Goal: Information Seeking & Learning: Find specific fact

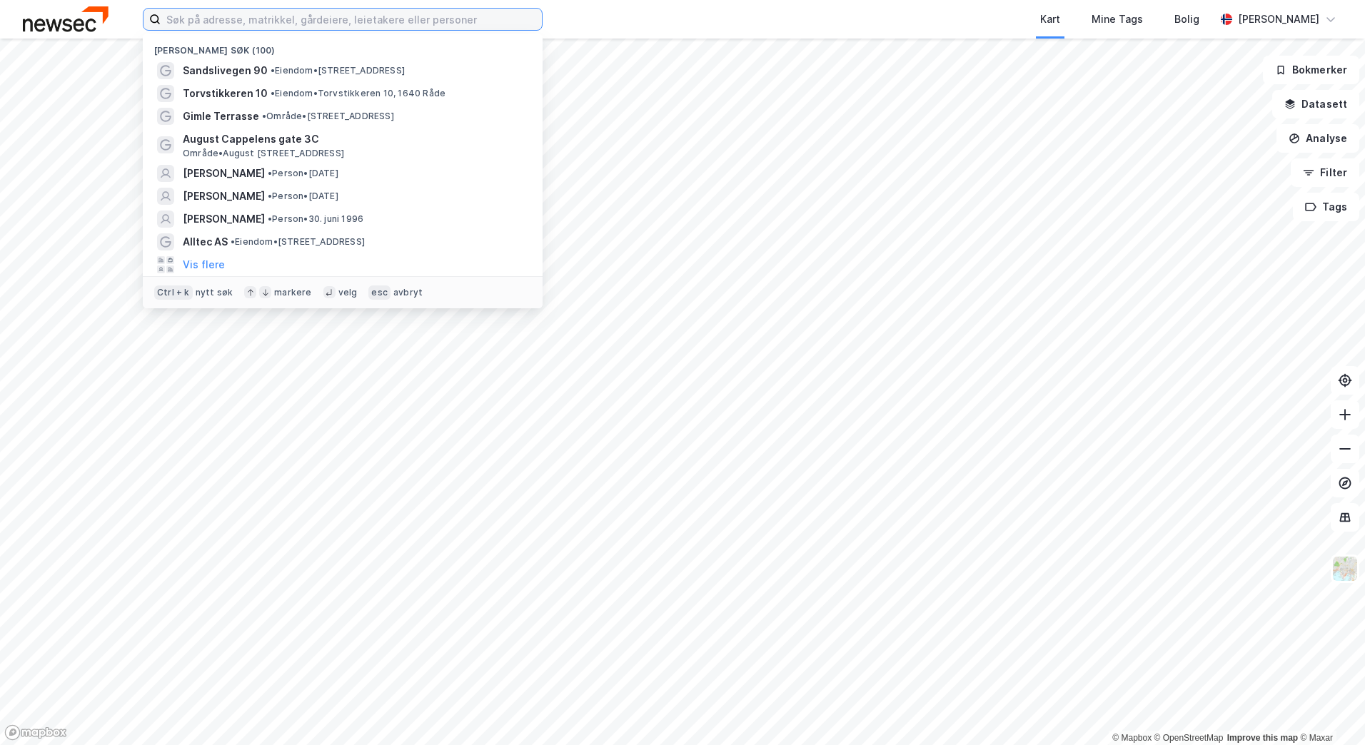
click at [226, 21] on input at bounding box center [351, 19] width 381 height 21
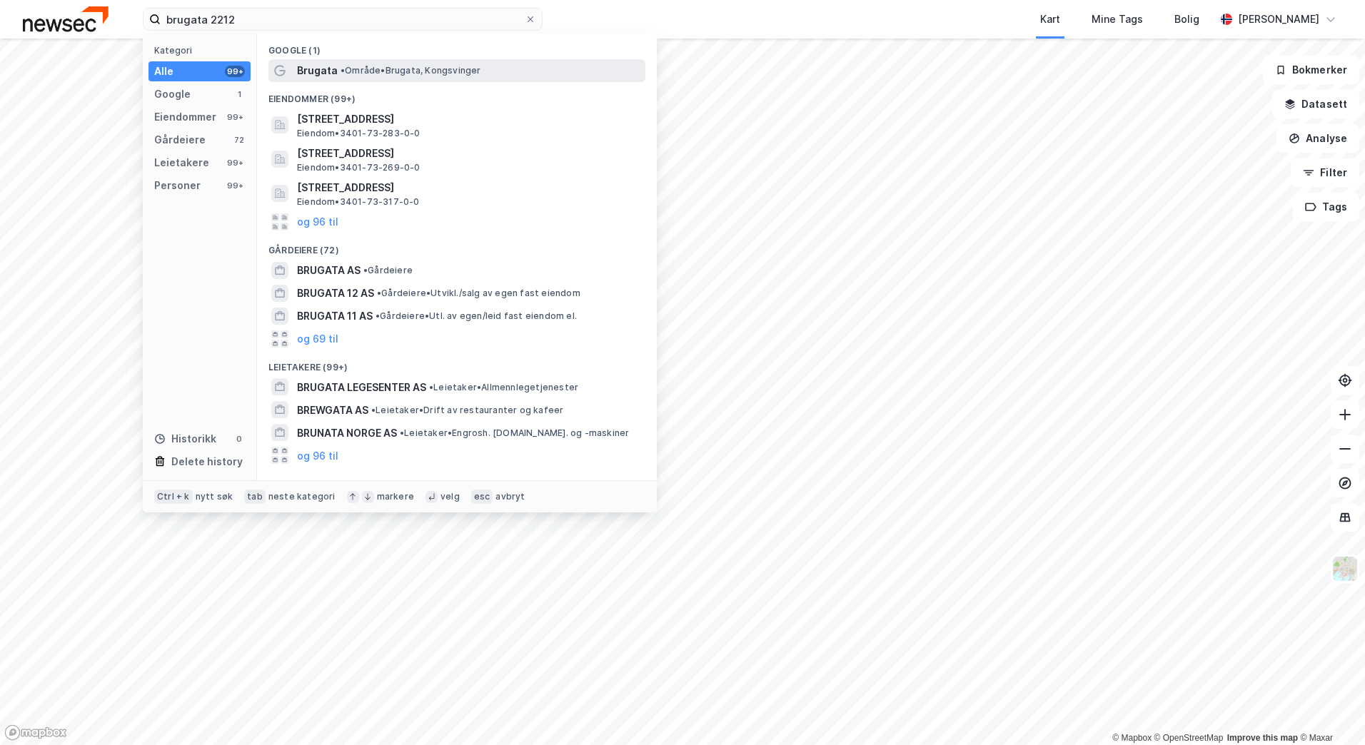
click at [314, 74] on span "Brugata" at bounding box center [317, 70] width 41 height 17
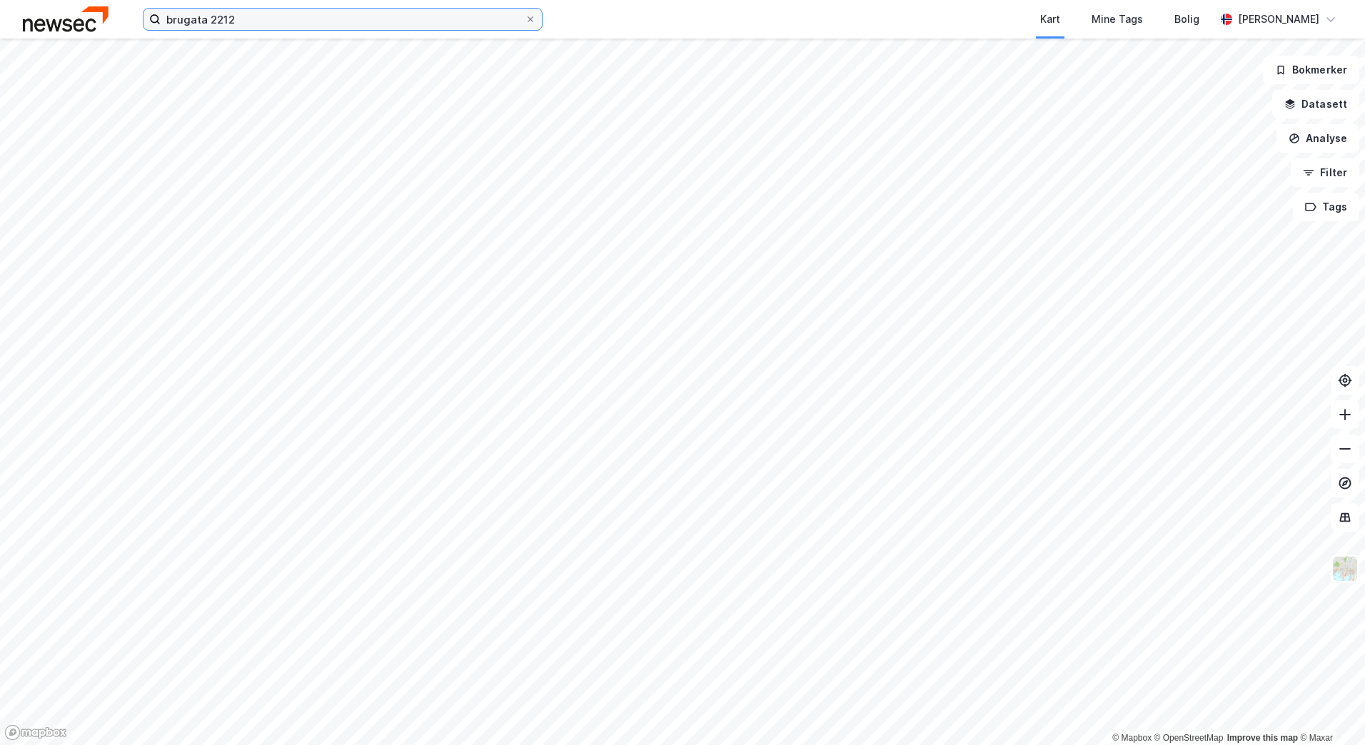
click at [209, 26] on input "brugata 2212" at bounding box center [343, 19] width 364 height 21
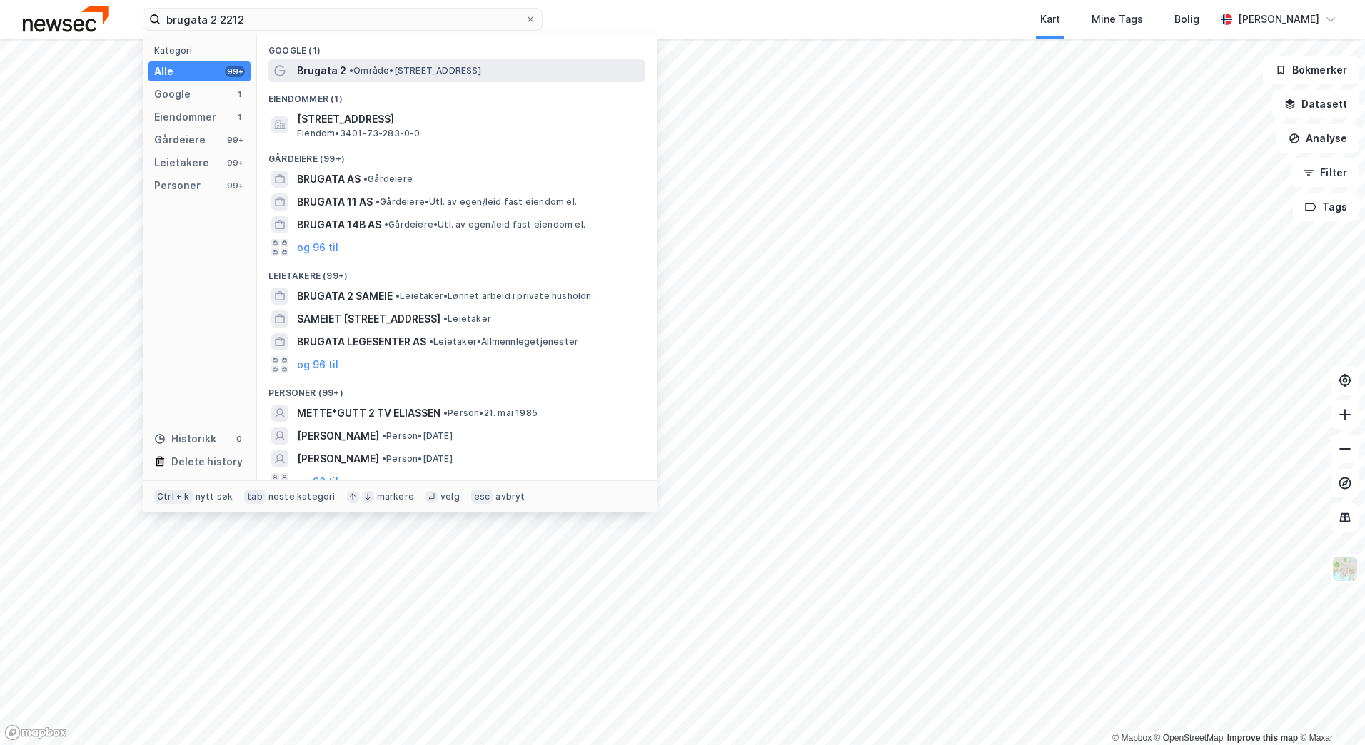
click at [318, 68] on span "Brugata 2" at bounding box center [321, 70] width 49 height 17
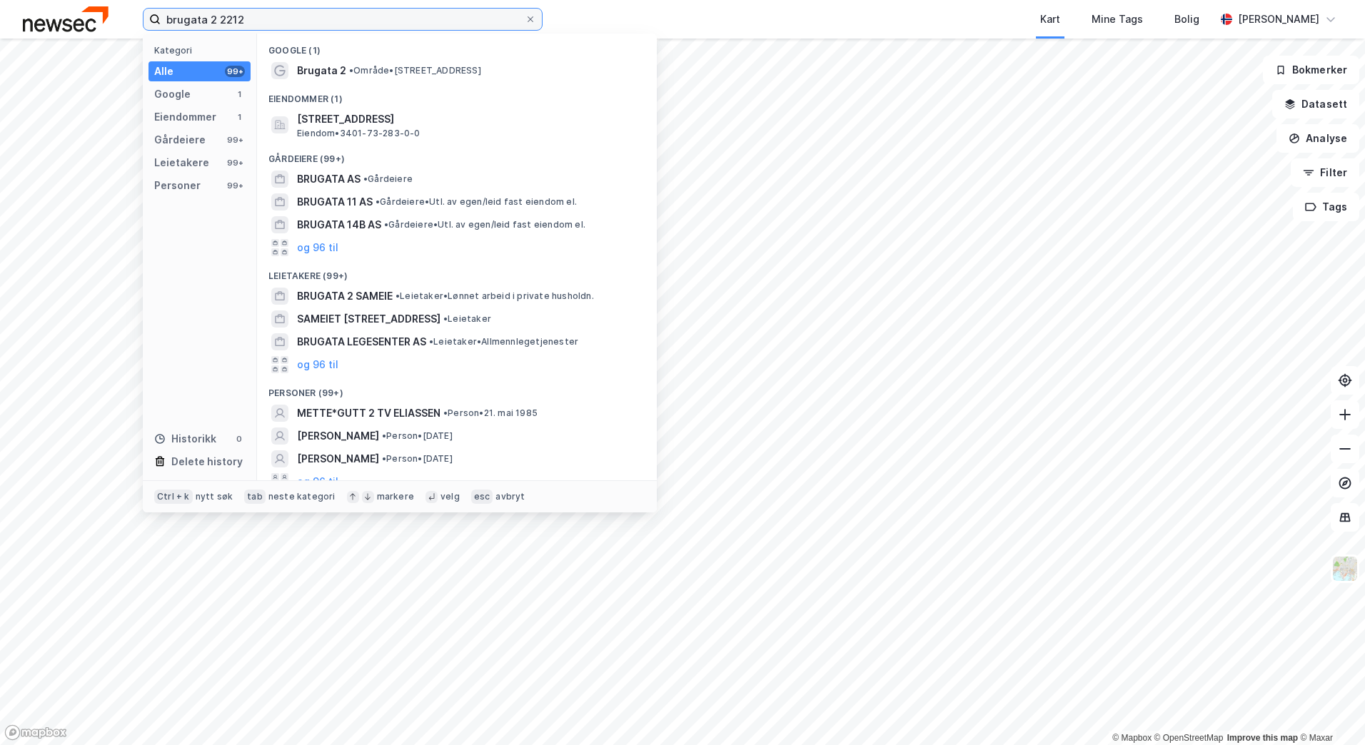
click at [280, 27] on input "brugata 2 2212" at bounding box center [343, 19] width 364 height 21
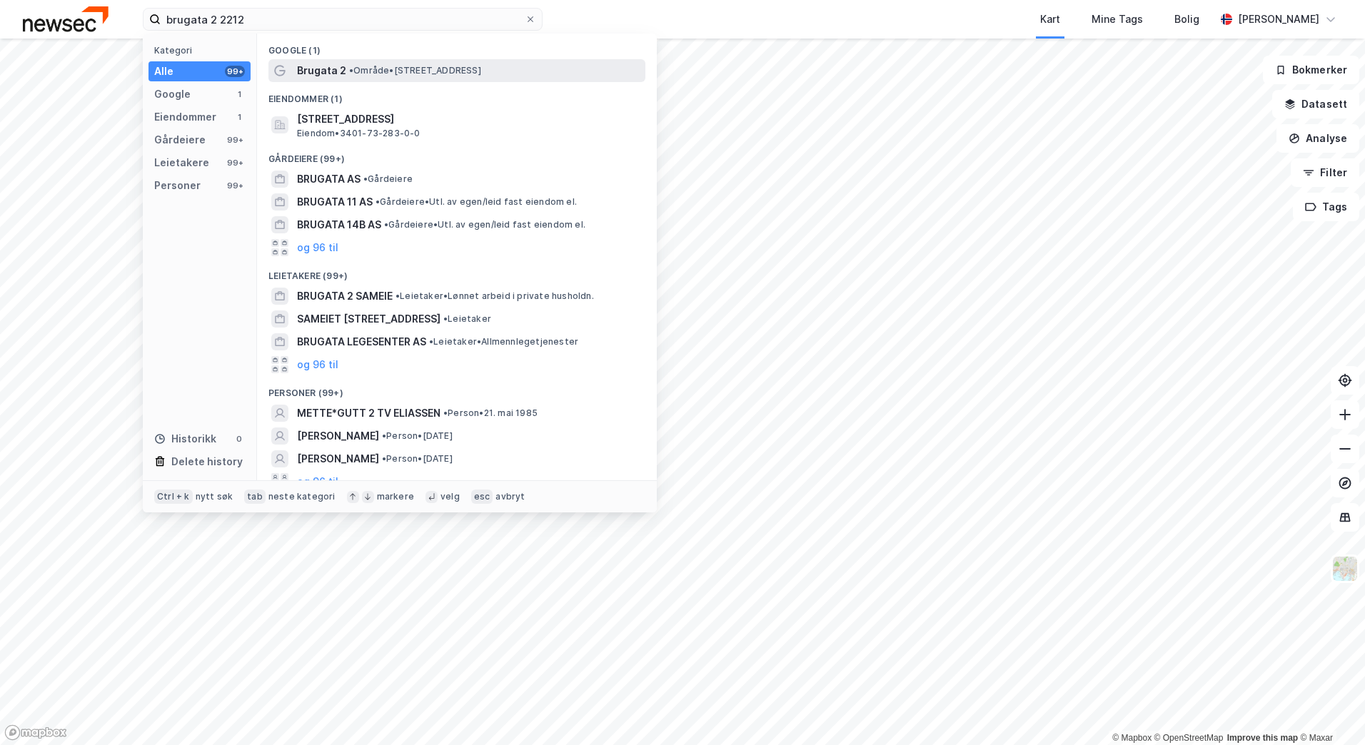
click at [315, 67] on span "Brugata 2" at bounding box center [321, 70] width 49 height 17
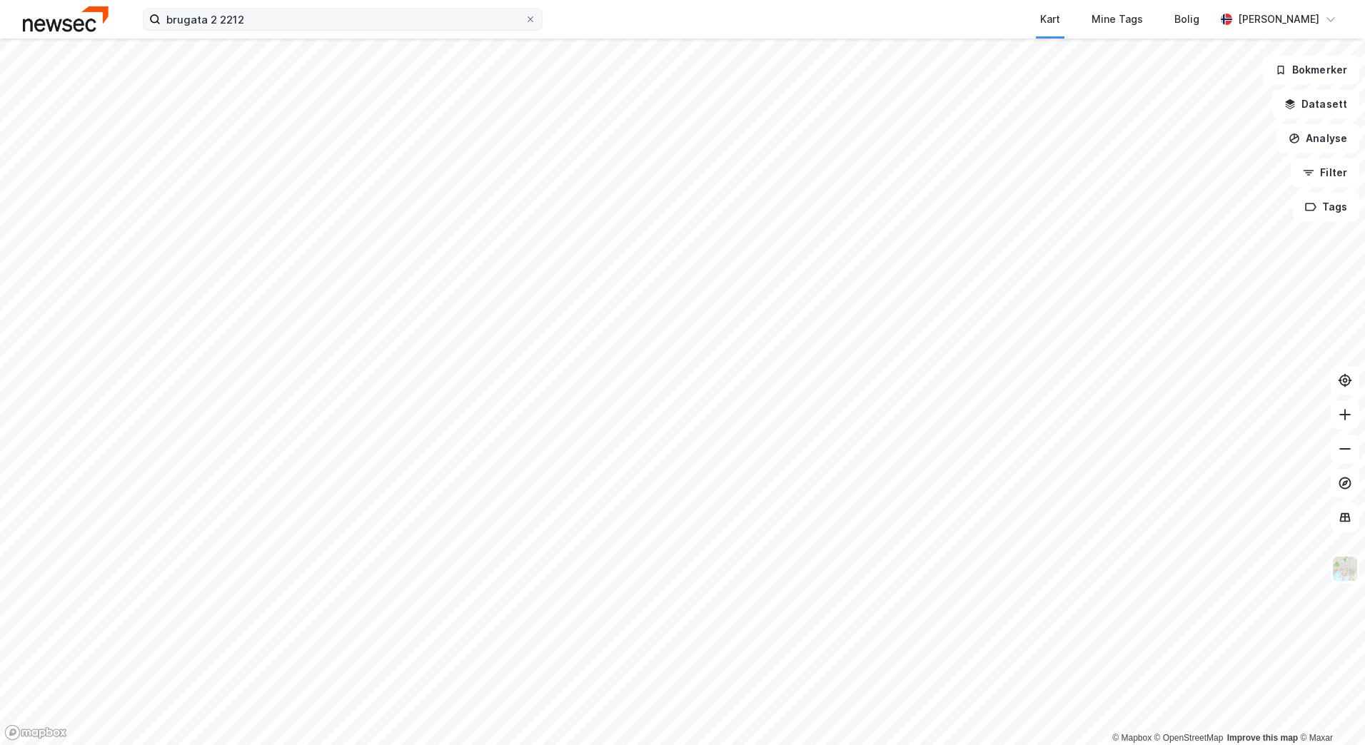
click at [150, 19] on icon at bounding box center [154, 19] width 11 height 11
click at [161, 19] on input "brugata 2 2212" at bounding box center [343, 19] width 364 height 21
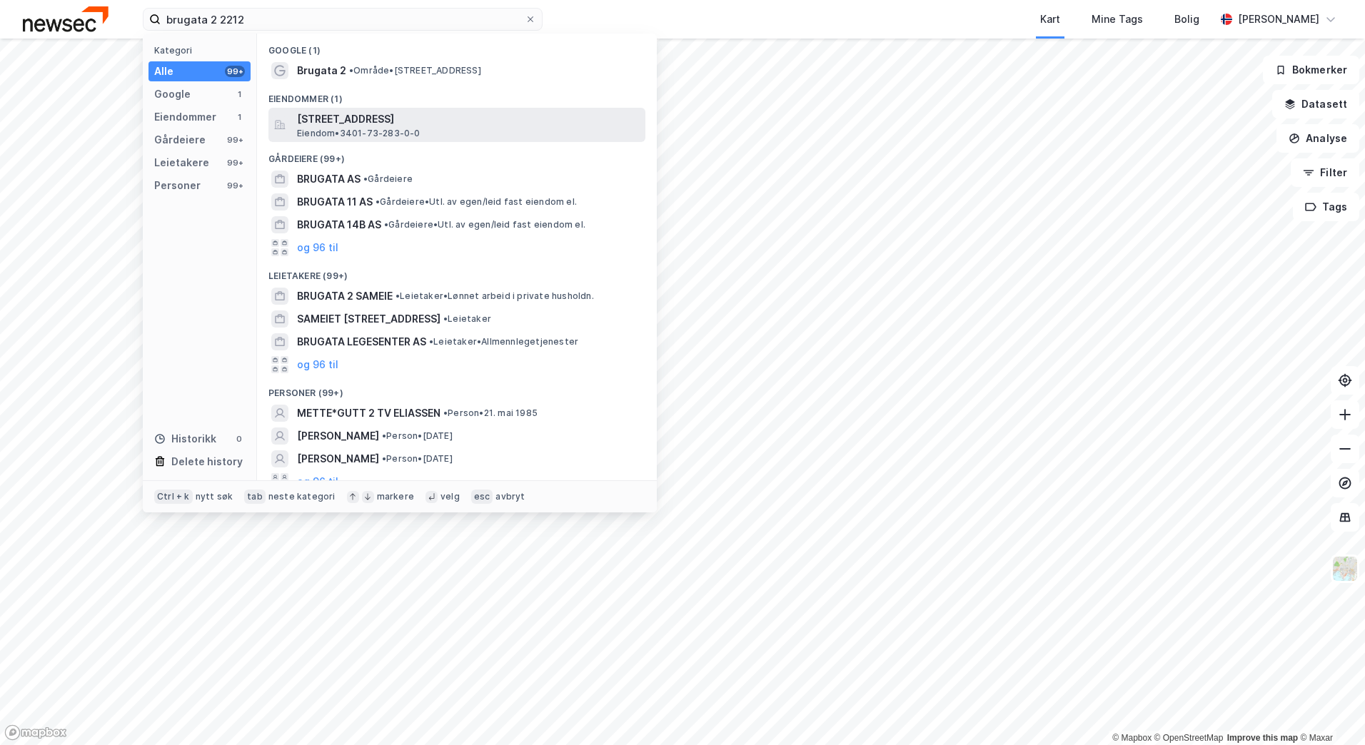
click at [381, 134] on span "Eiendom • 3401-73-283-0-0" at bounding box center [359, 133] width 124 height 11
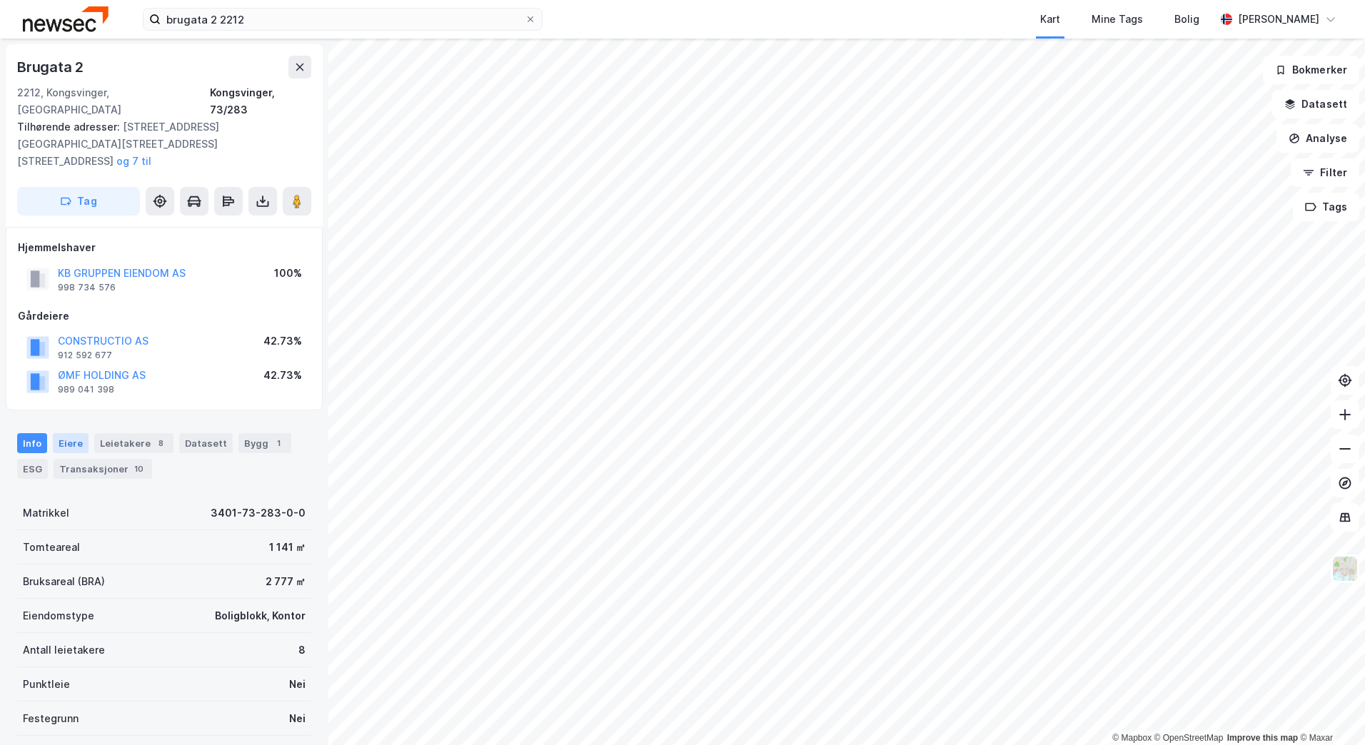
click at [71, 433] on div "Eiere" at bounding box center [71, 443] width 36 height 20
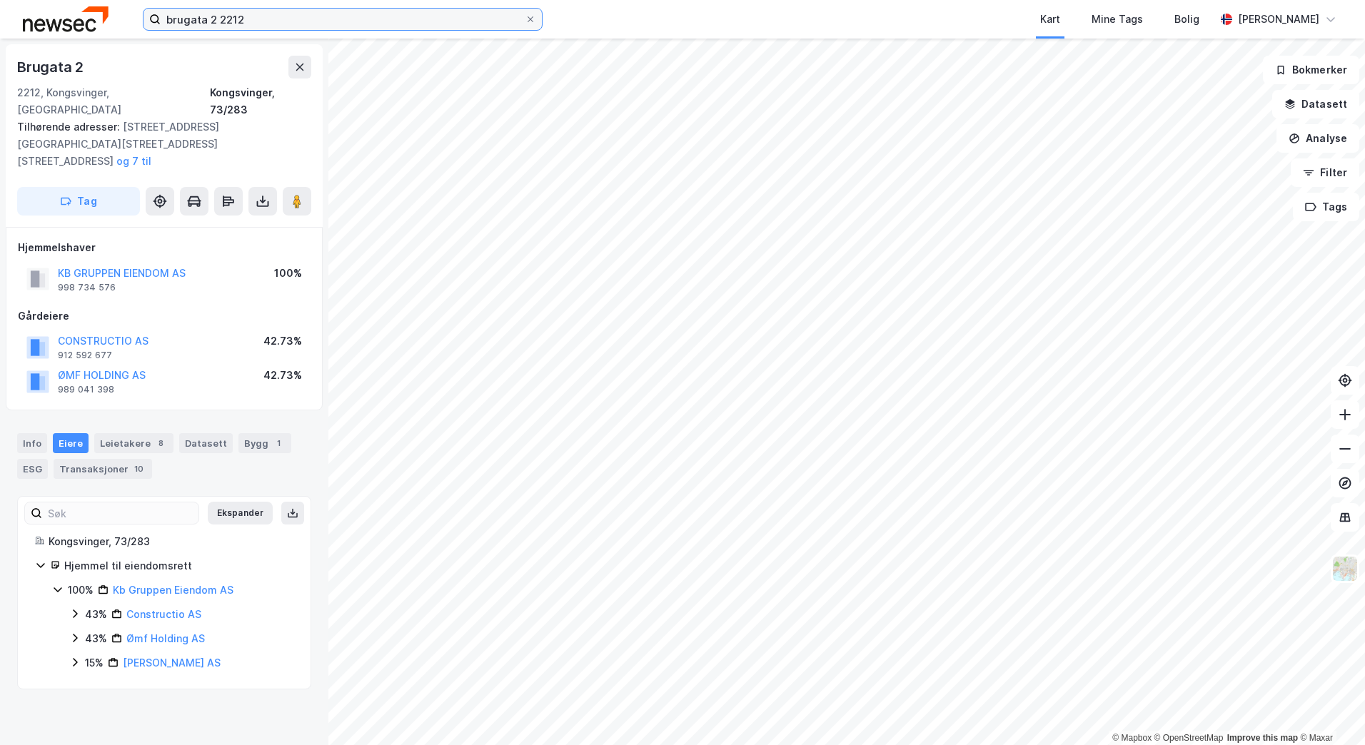
click at [280, 26] on input "brugata 2 2212" at bounding box center [343, 19] width 364 height 21
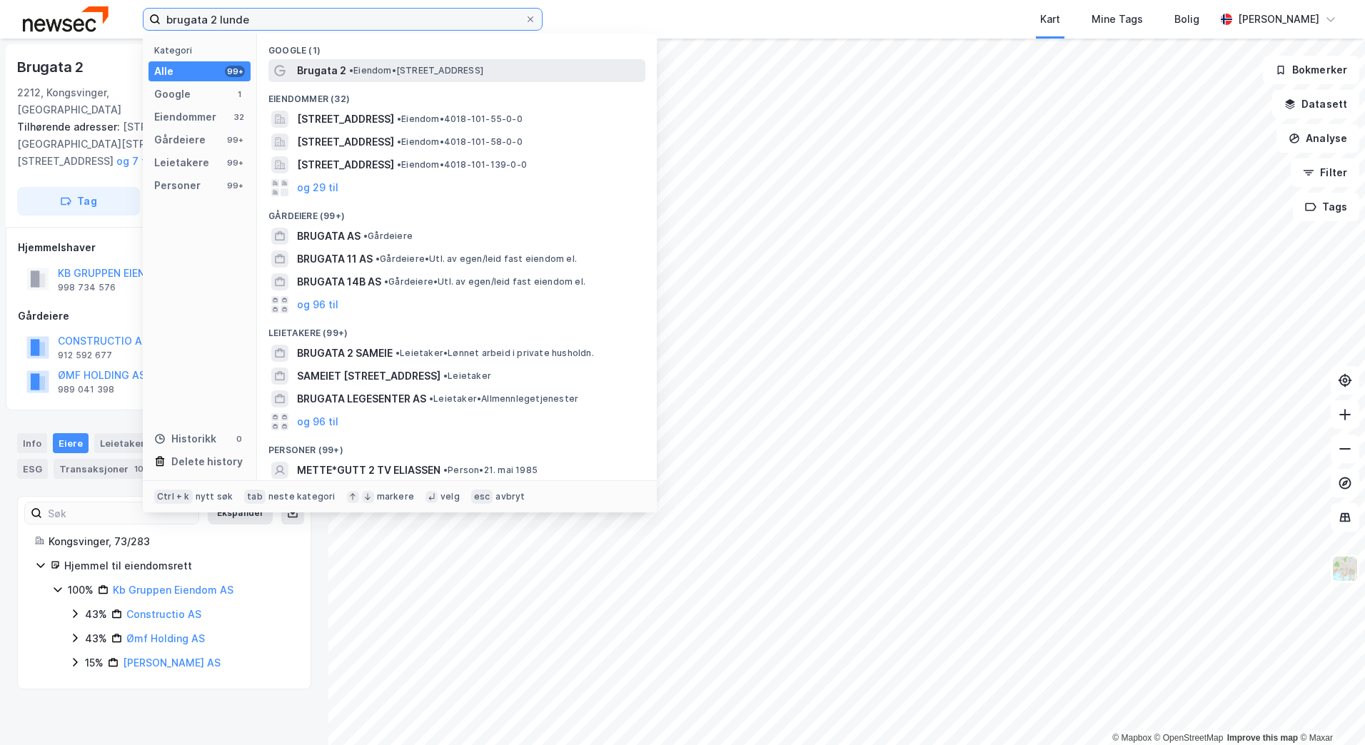
type input "brugata 2 lunde"
click at [351, 78] on div "Brugata 2 • Eiendom • [STREET_ADDRESS]" at bounding box center [470, 70] width 346 height 17
